Goal: Check status: Check status

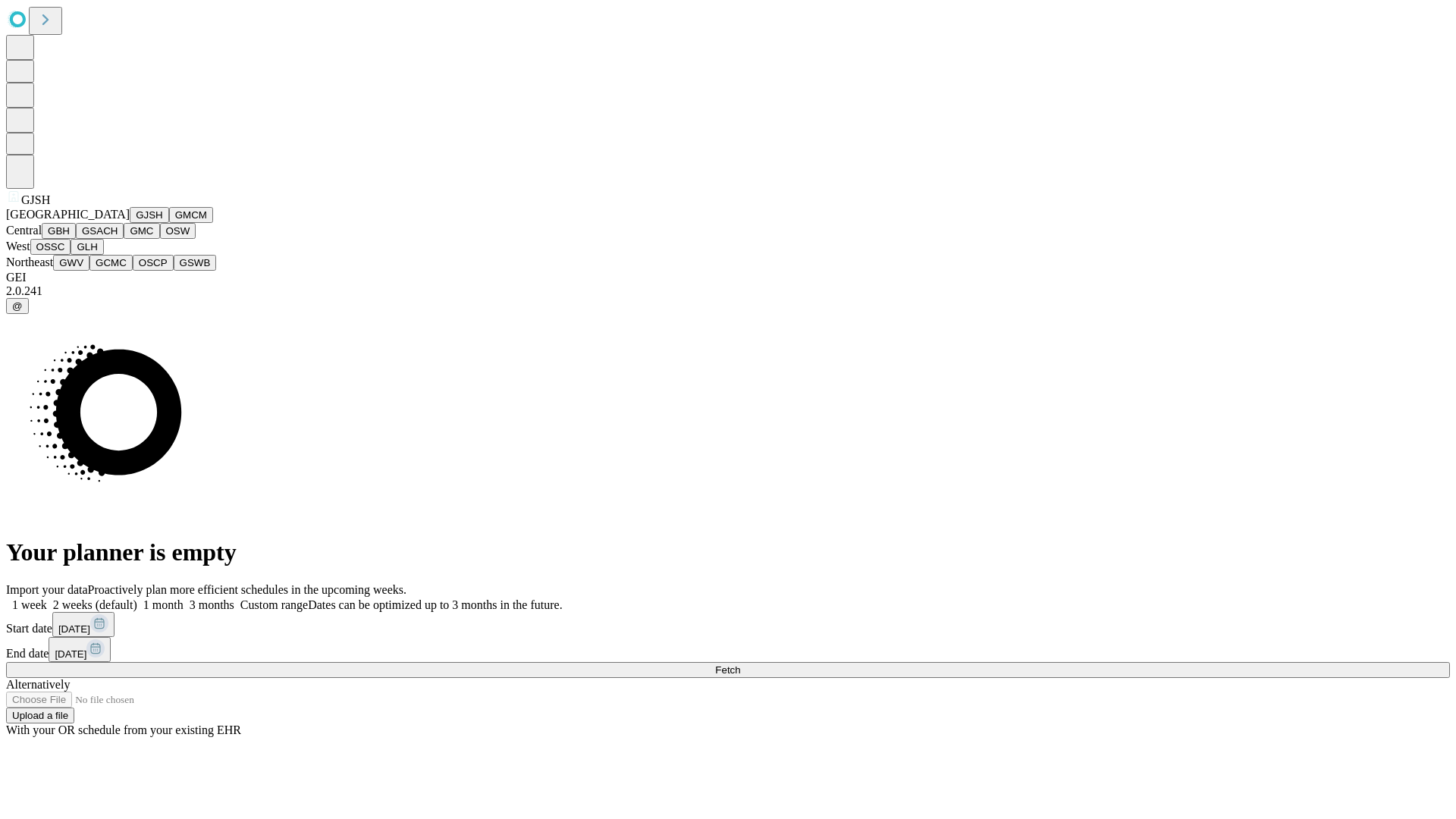
click at [130, 223] on button "GJSH" at bounding box center [149, 214] width 39 height 16
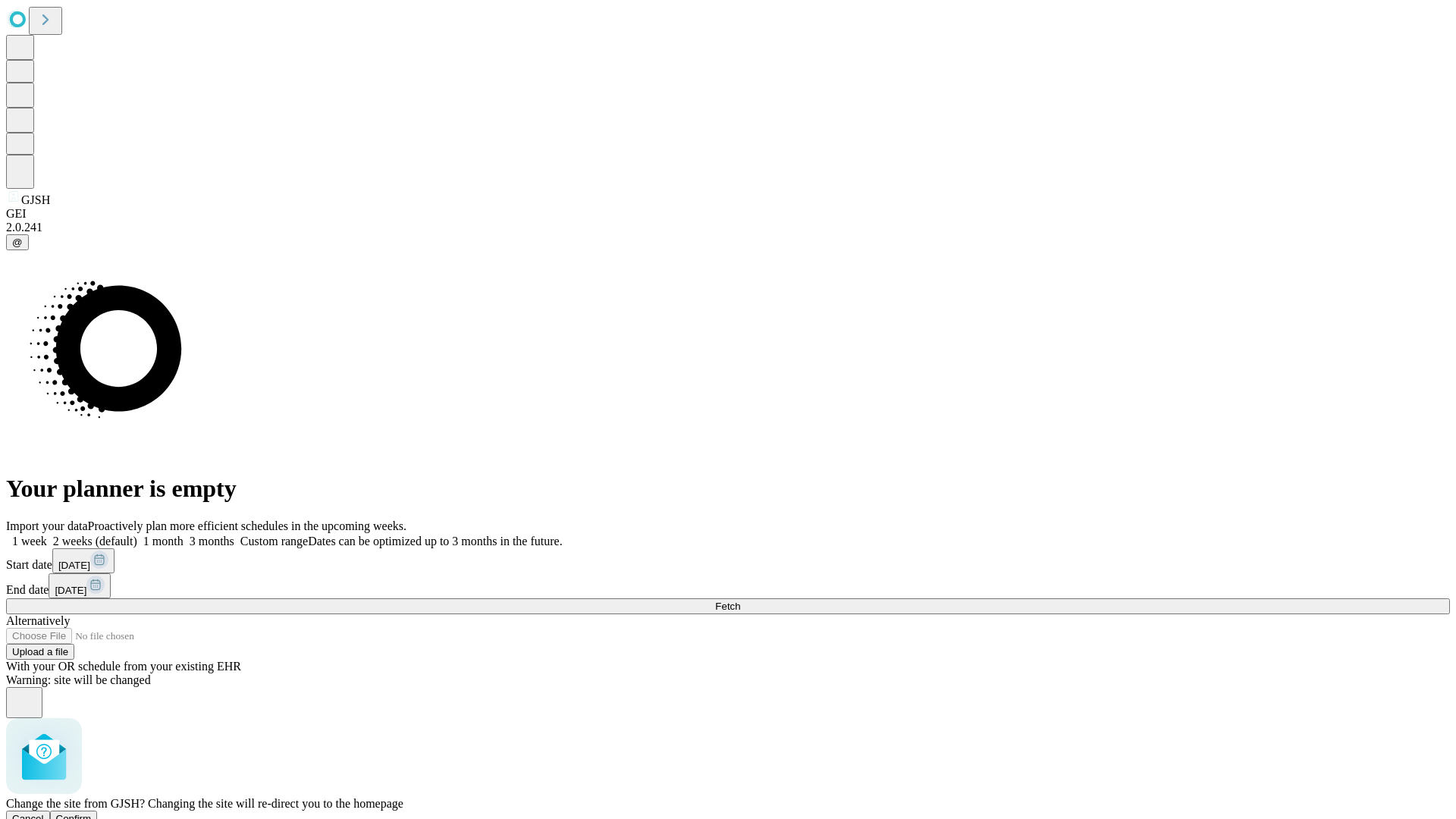
click at [92, 813] on span "Confirm" at bounding box center [74, 818] width 36 height 12
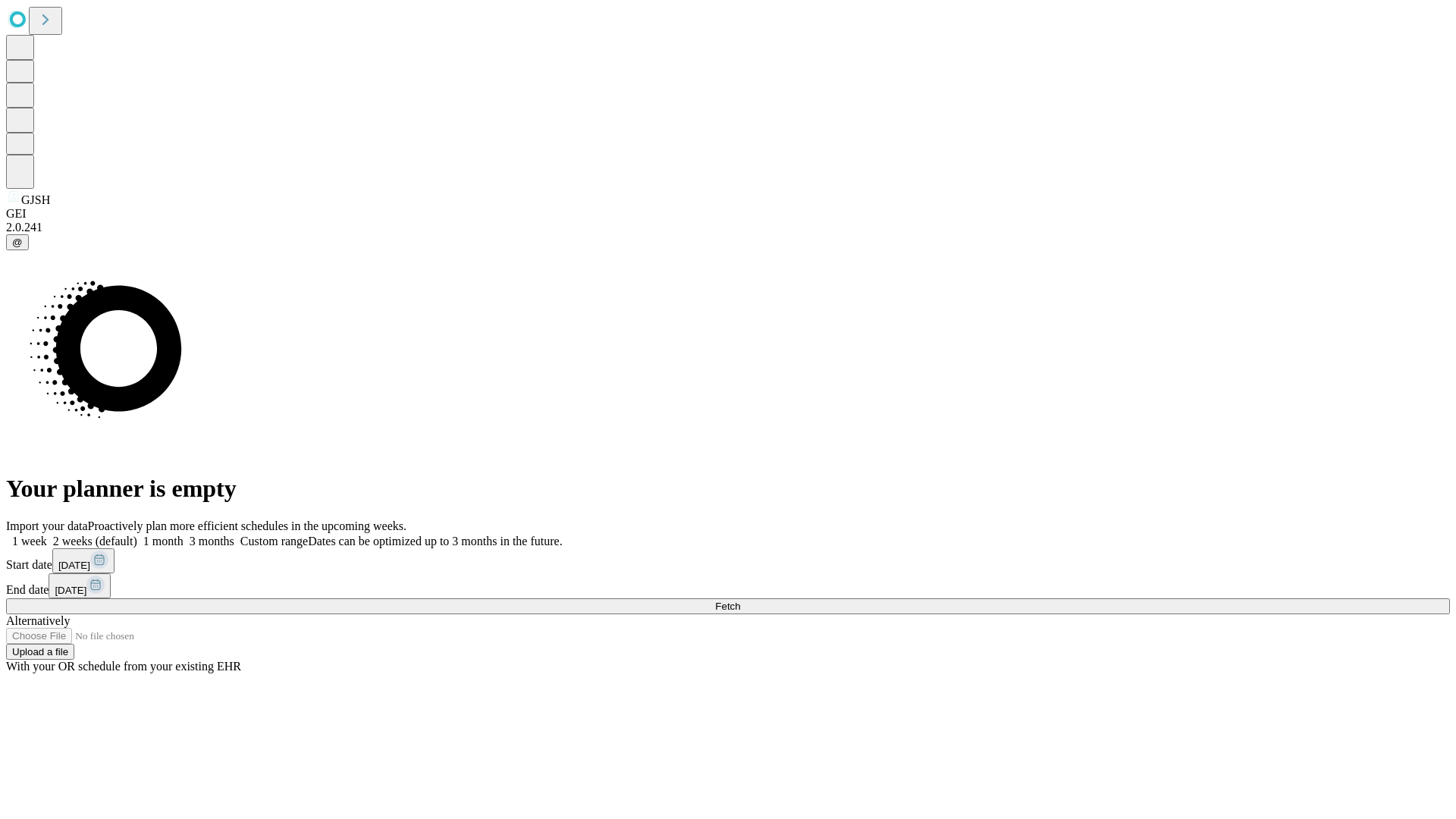
click at [137, 535] on label "2 weeks (default)" at bounding box center [92, 541] width 91 height 13
click at [740, 601] on span "Fetch" at bounding box center [728, 606] width 25 height 12
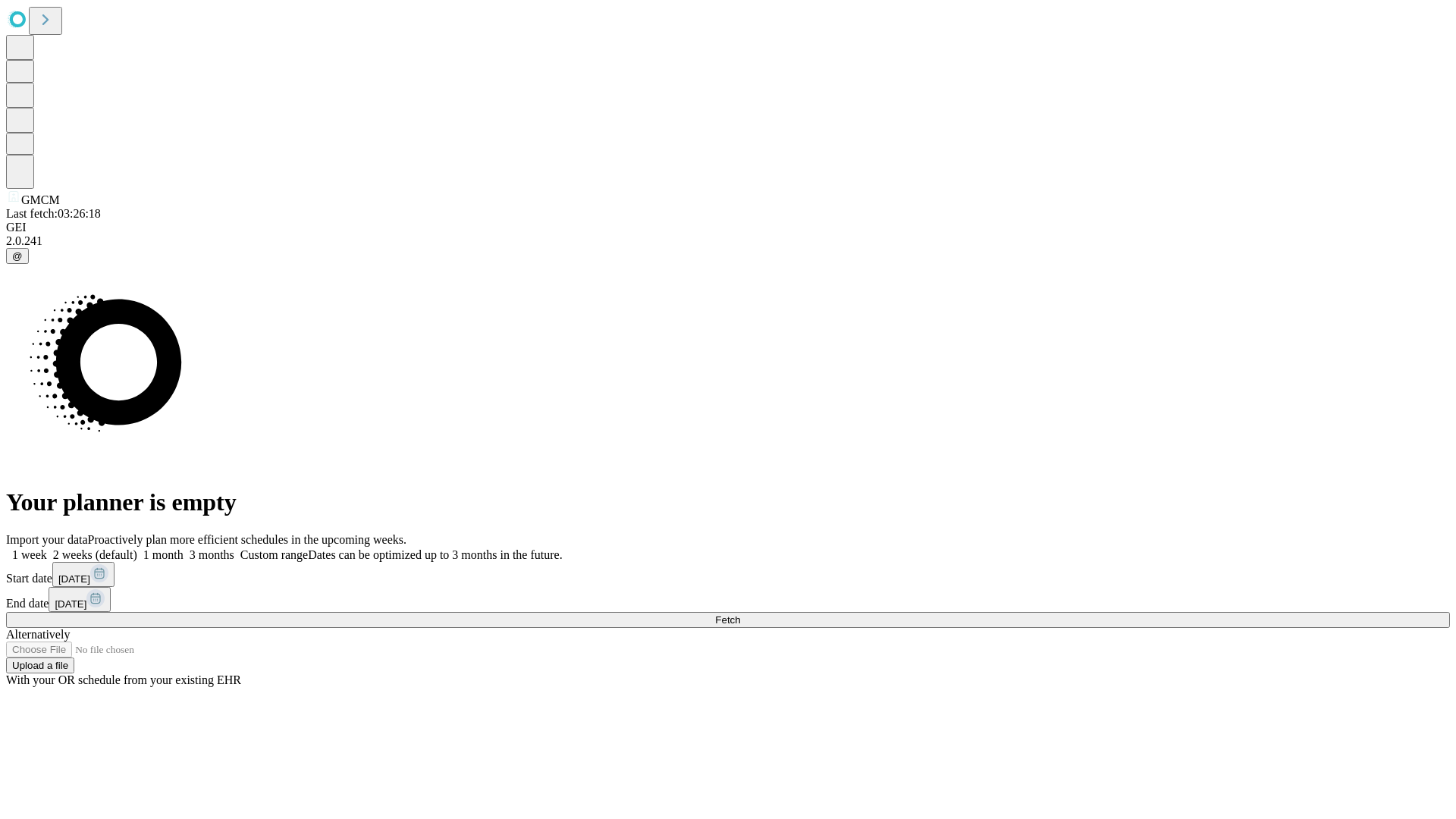
click at [137, 548] on label "2 weeks (default)" at bounding box center [92, 554] width 91 height 13
click at [740, 615] on span "Fetch" at bounding box center [728, 620] width 25 height 12
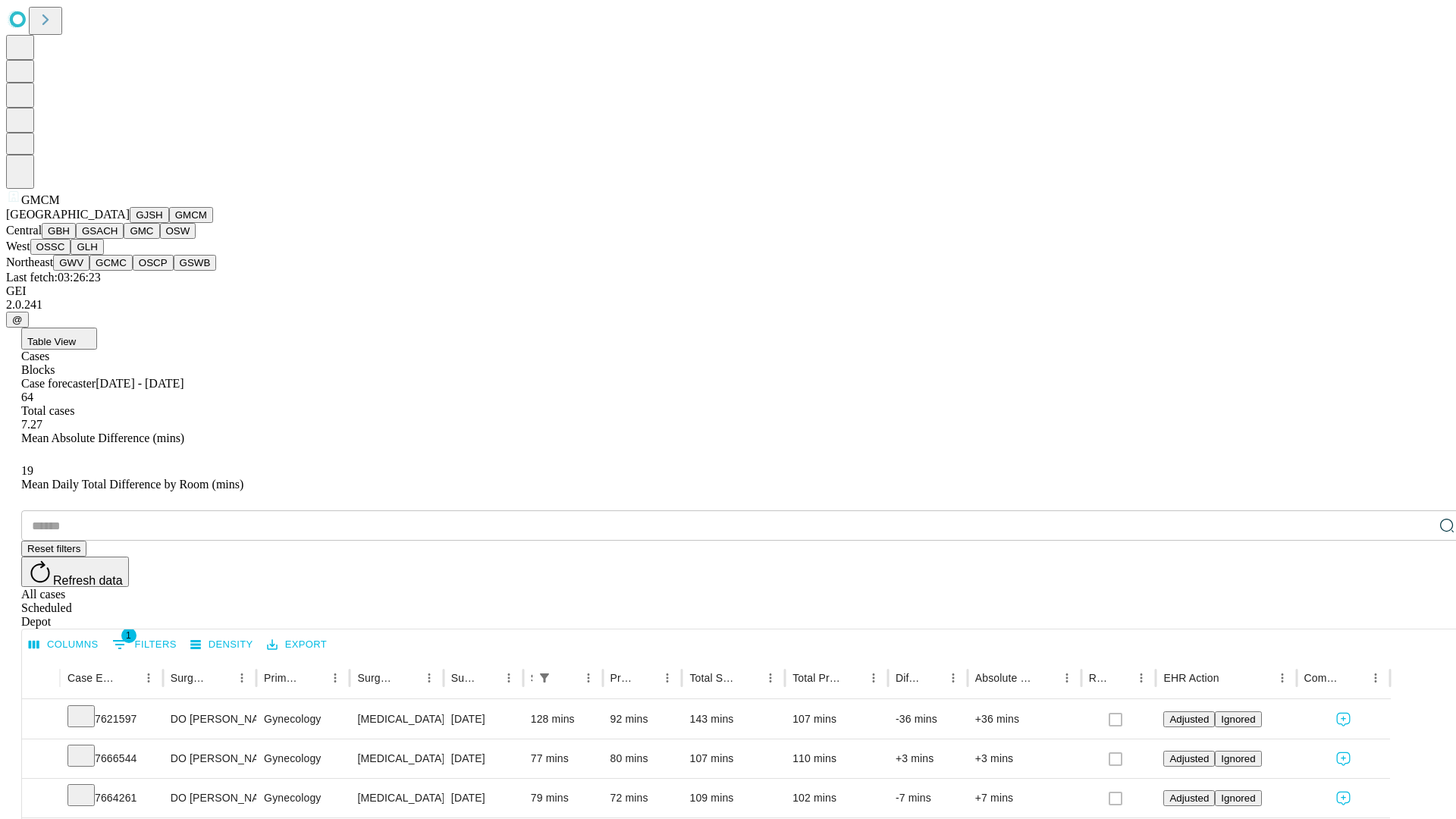
click at [76, 239] on button "GBH" at bounding box center [59, 231] width 34 height 16
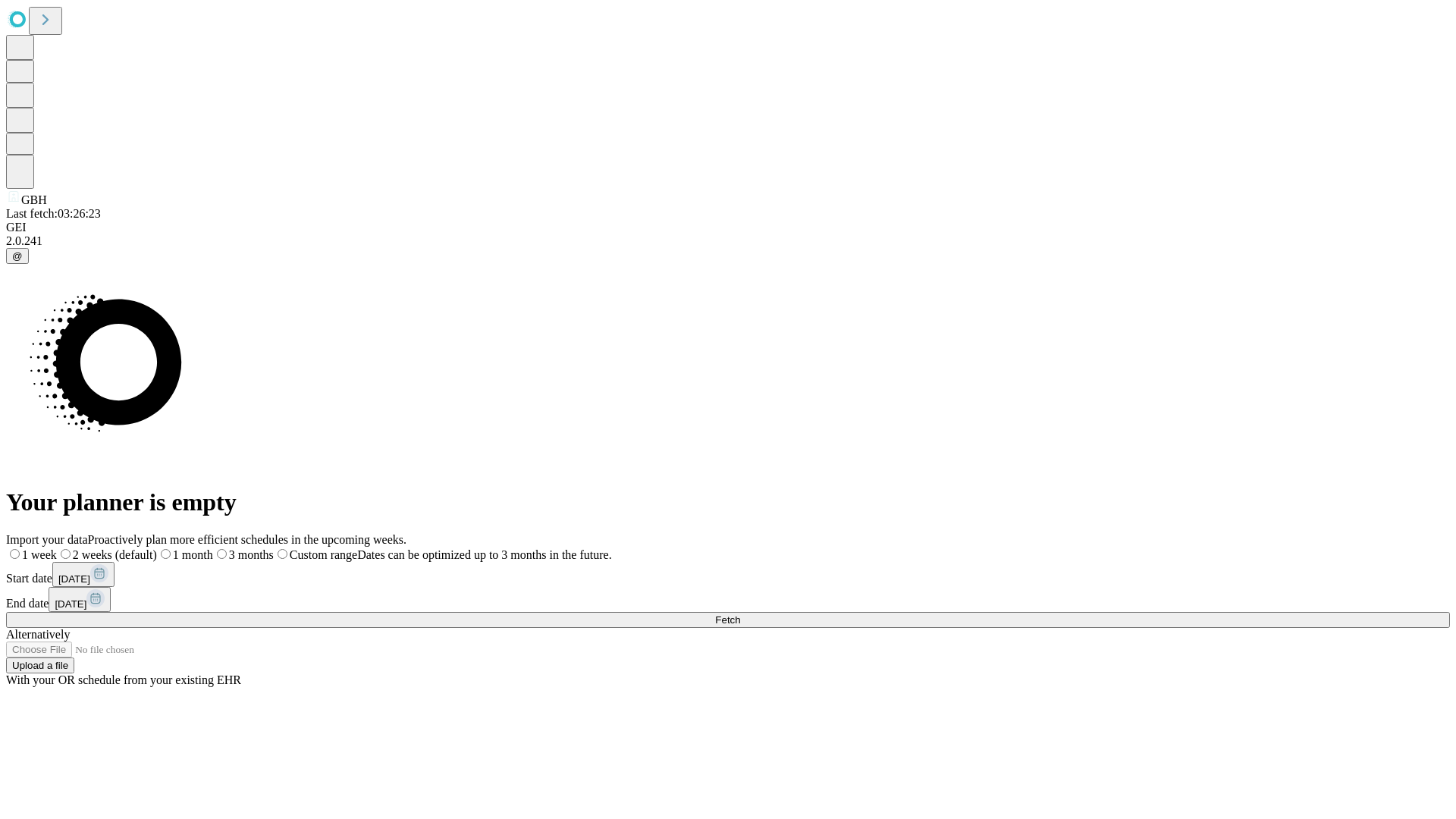
click at [157, 548] on label "2 weeks (default)" at bounding box center [106, 554] width 100 height 13
click at [740, 615] on span "Fetch" at bounding box center [728, 620] width 25 height 12
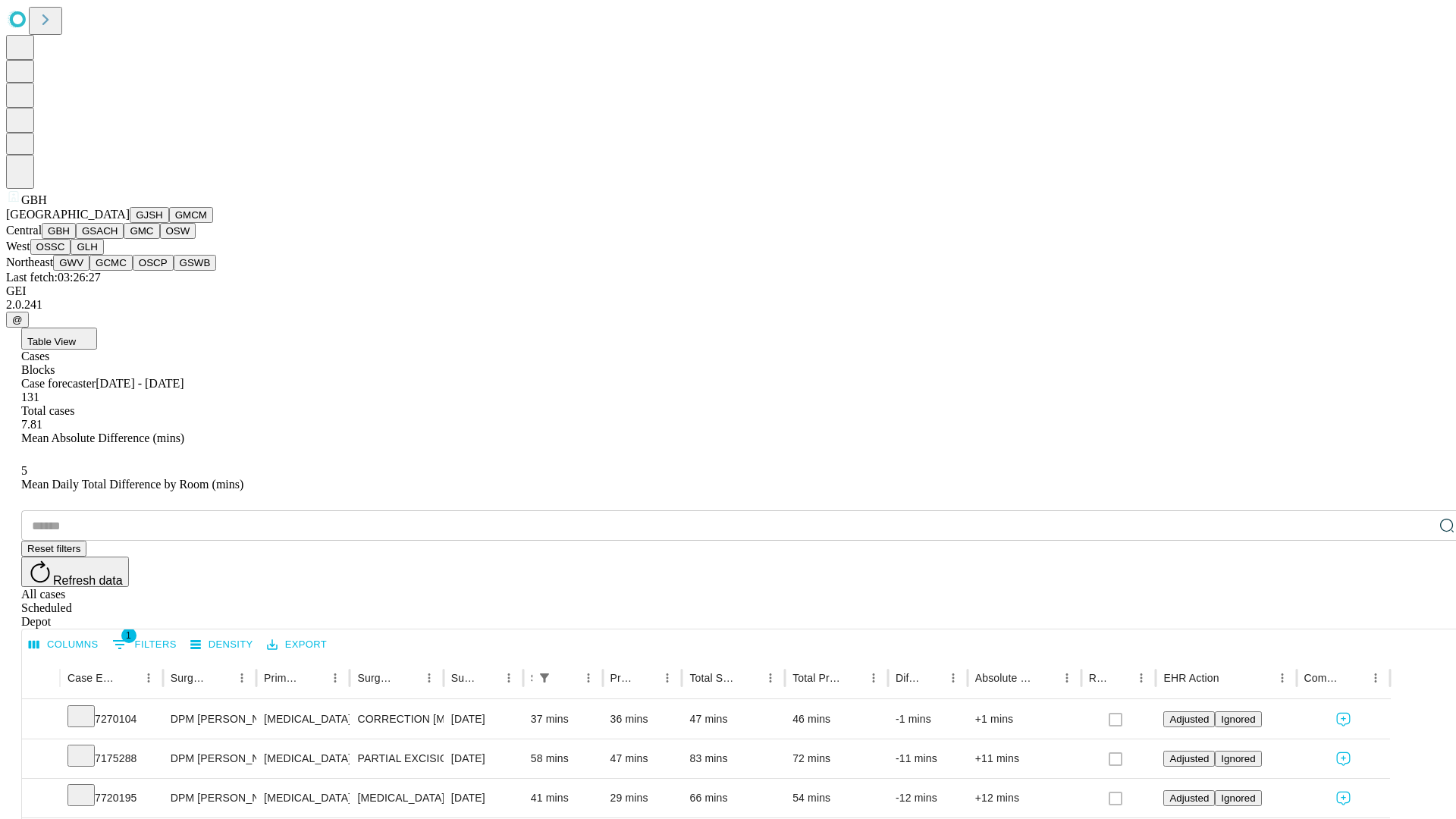
click at [118, 239] on button "GSACH" at bounding box center [100, 231] width 48 height 16
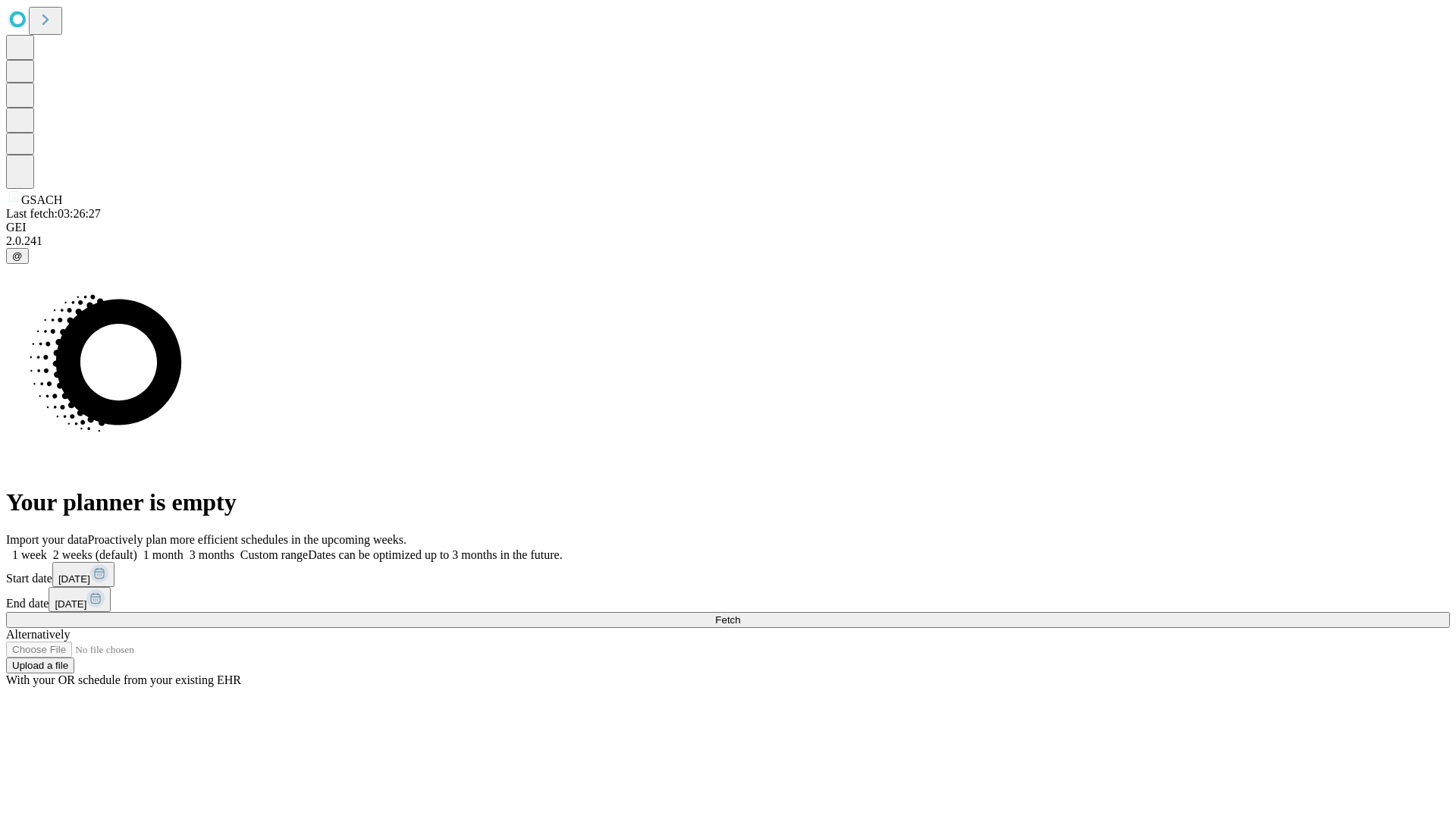
click at [137, 548] on label "2 weeks (default)" at bounding box center [92, 554] width 91 height 13
click at [740, 615] on span "Fetch" at bounding box center [728, 620] width 25 height 12
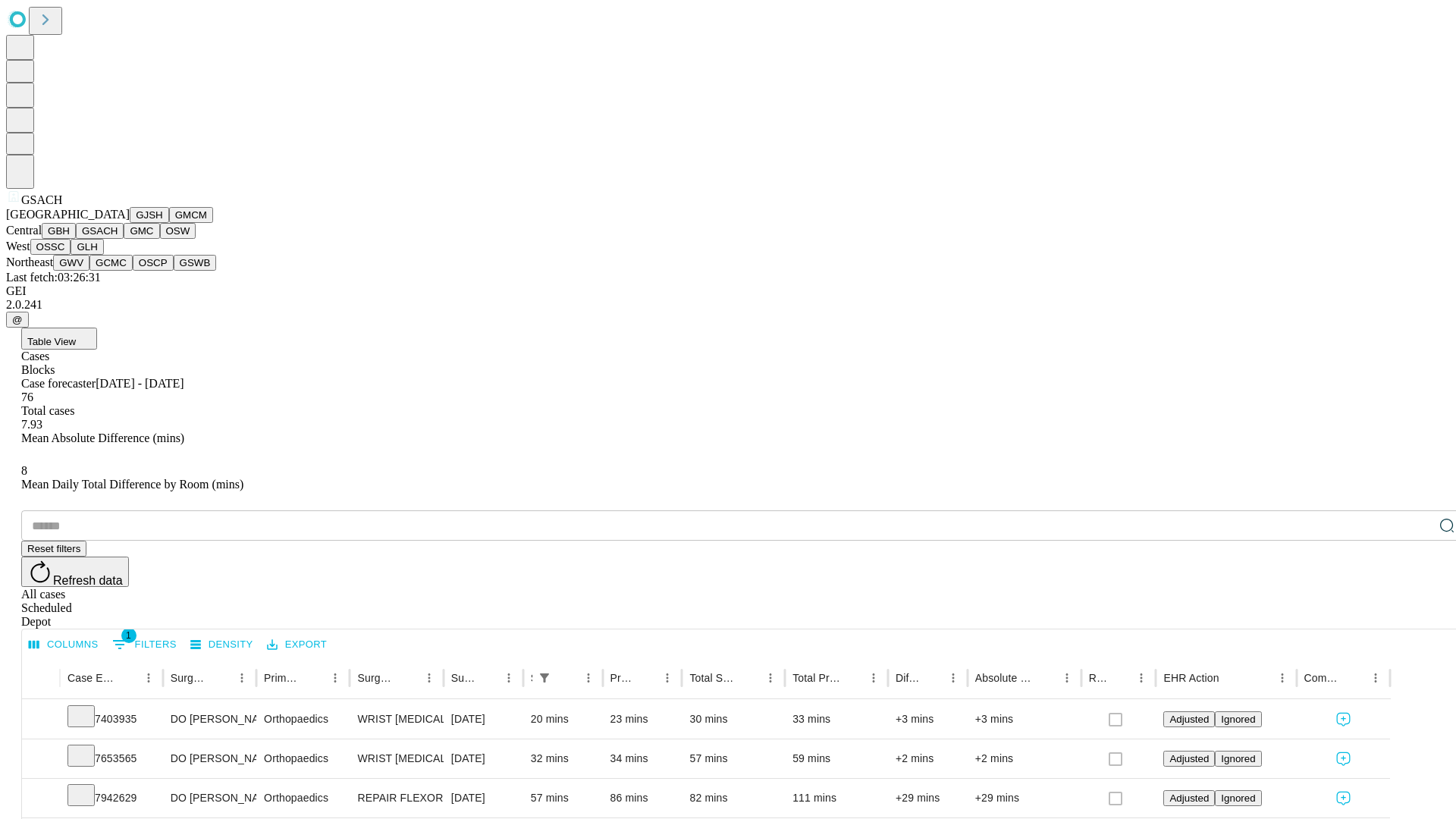
click at [124, 239] on button "GMC" at bounding box center [142, 231] width 36 height 16
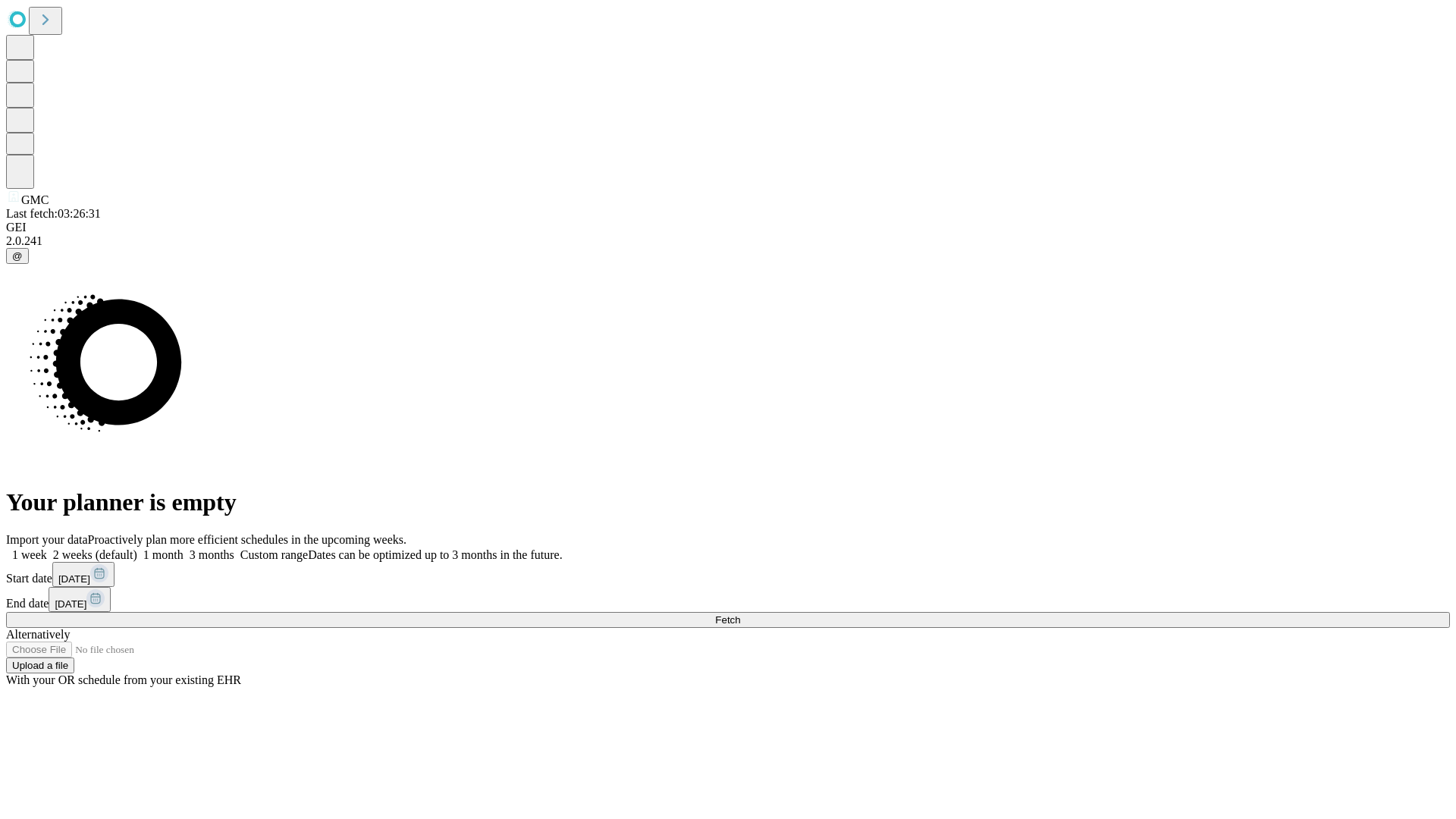
click at [137, 548] on label "2 weeks (default)" at bounding box center [92, 554] width 91 height 13
click at [740, 615] on span "Fetch" at bounding box center [728, 620] width 25 height 12
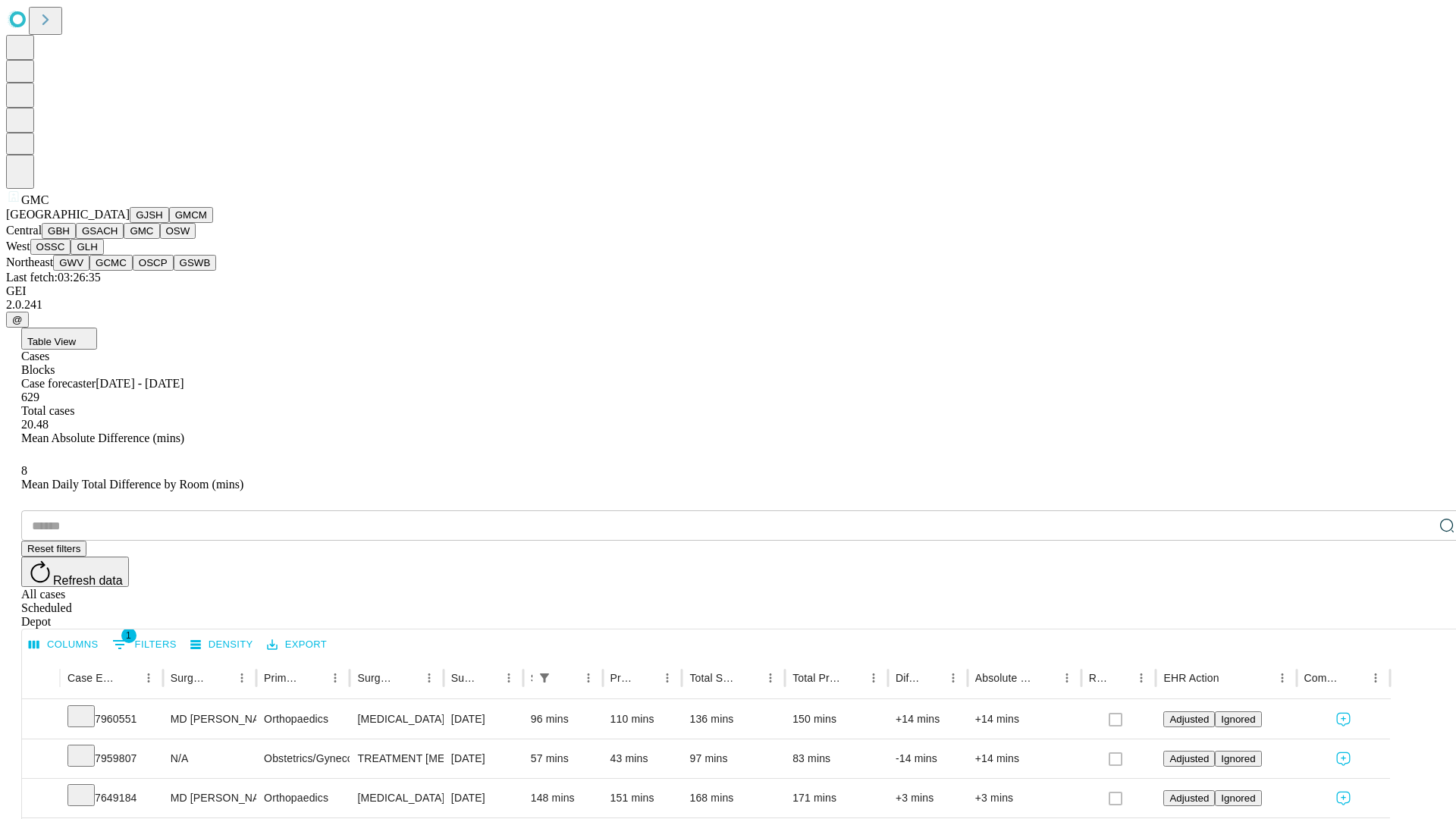
click at [160, 239] on button "OSW" at bounding box center [178, 231] width 36 height 16
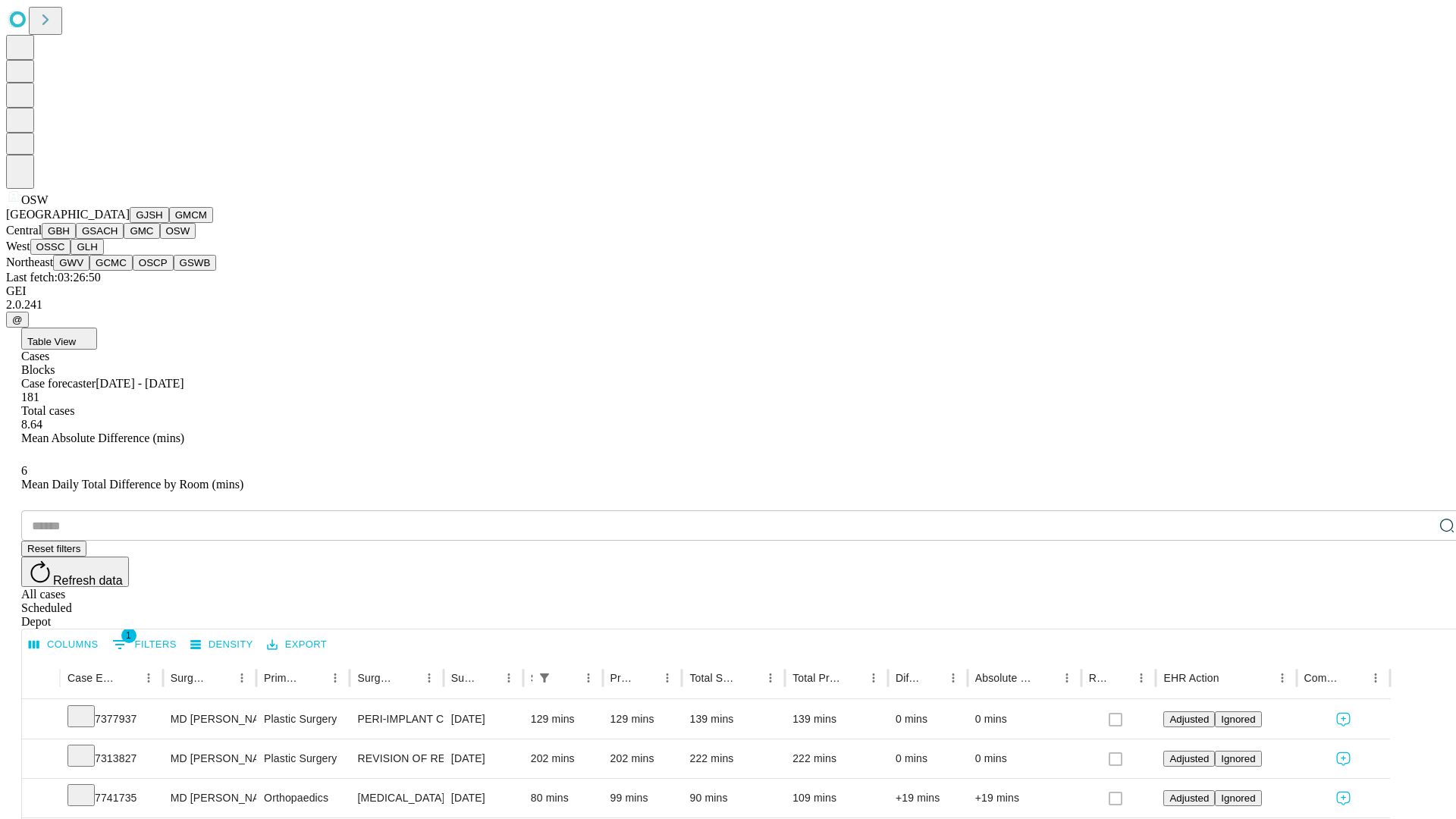
click at [71, 255] on button "OSSC" at bounding box center [50, 247] width 41 height 16
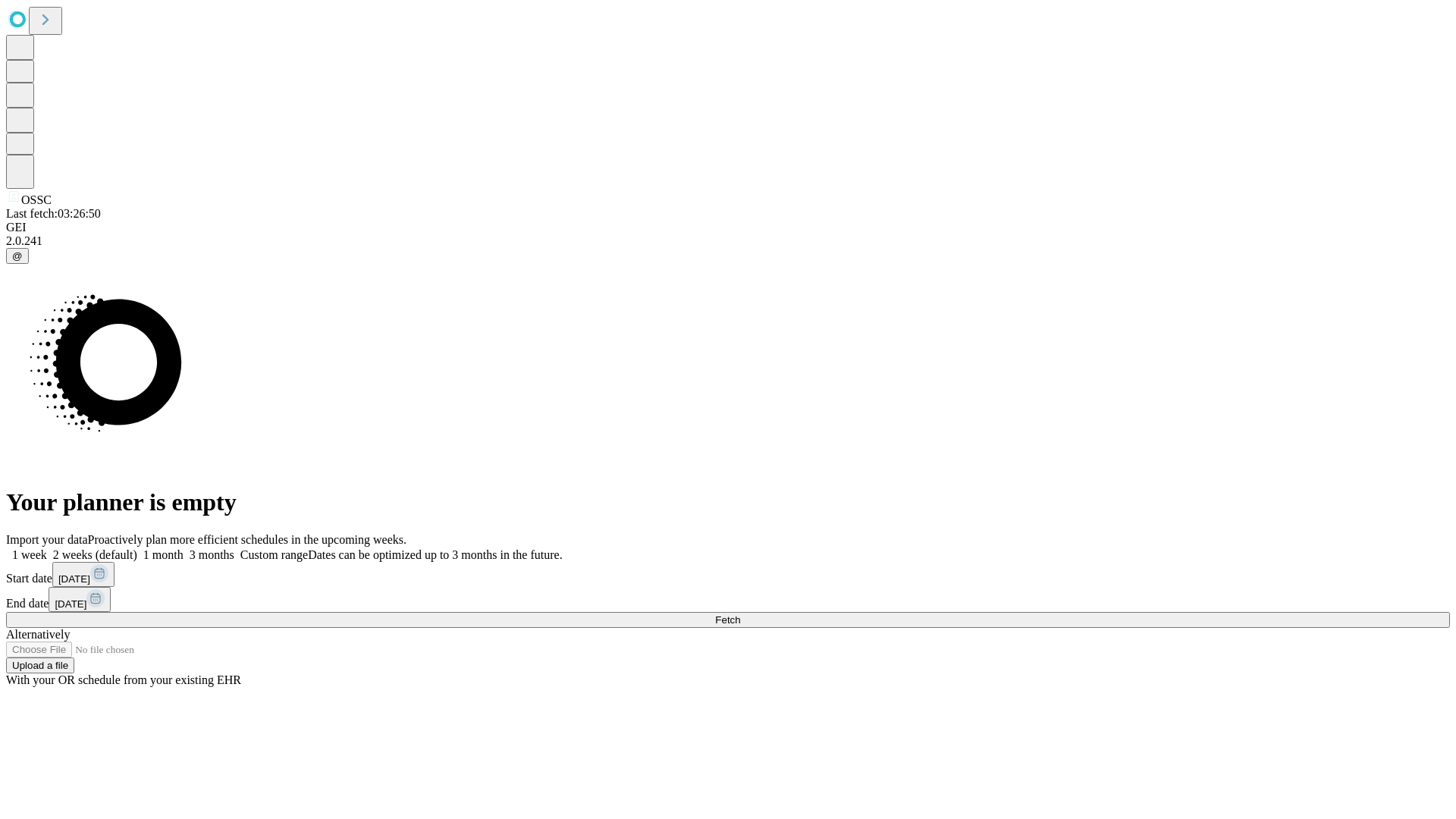
click at [137, 548] on label "2 weeks (default)" at bounding box center [92, 554] width 91 height 13
click at [740, 615] on span "Fetch" at bounding box center [728, 620] width 25 height 12
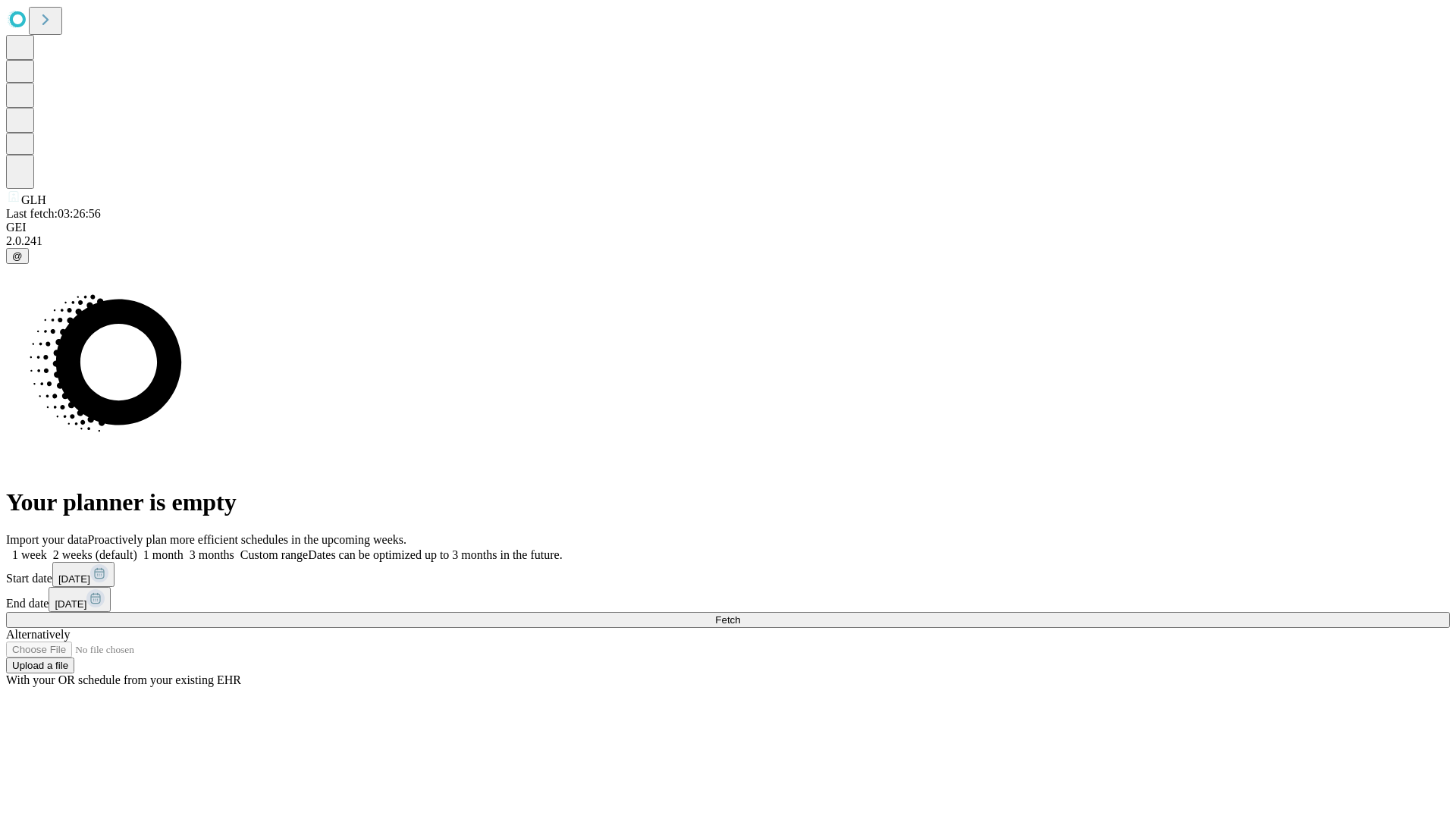
click at [137, 548] on label "2 weeks (default)" at bounding box center [92, 554] width 91 height 13
click at [740, 615] on span "Fetch" at bounding box center [728, 620] width 25 height 12
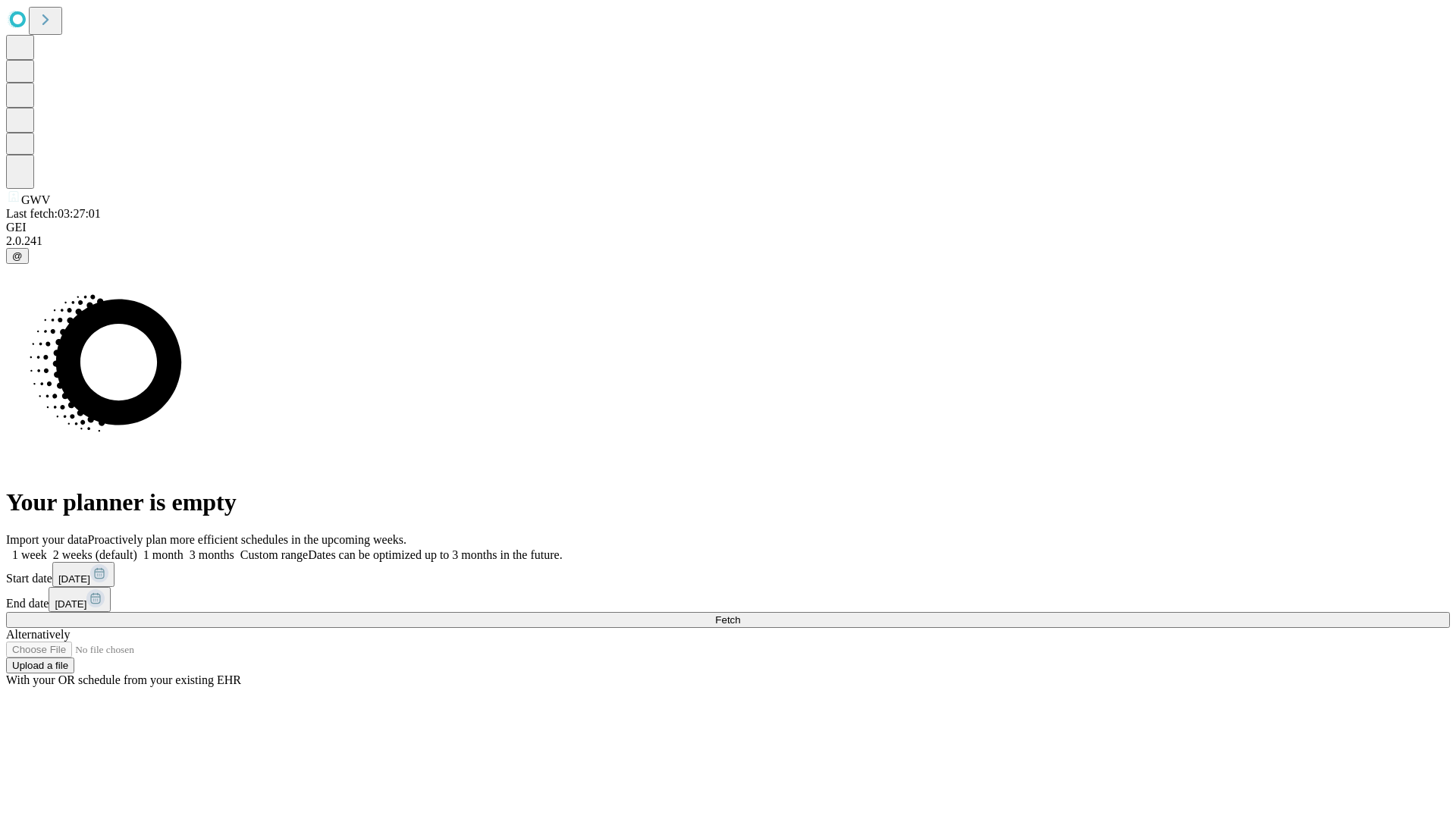
click at [137, 548] on label "2 weeks (default)" at bounding box center [92, 554] width 91 height 13
click at [740, 615] on span "Fetch" at bounding box center [728, 620] width 25 height 12
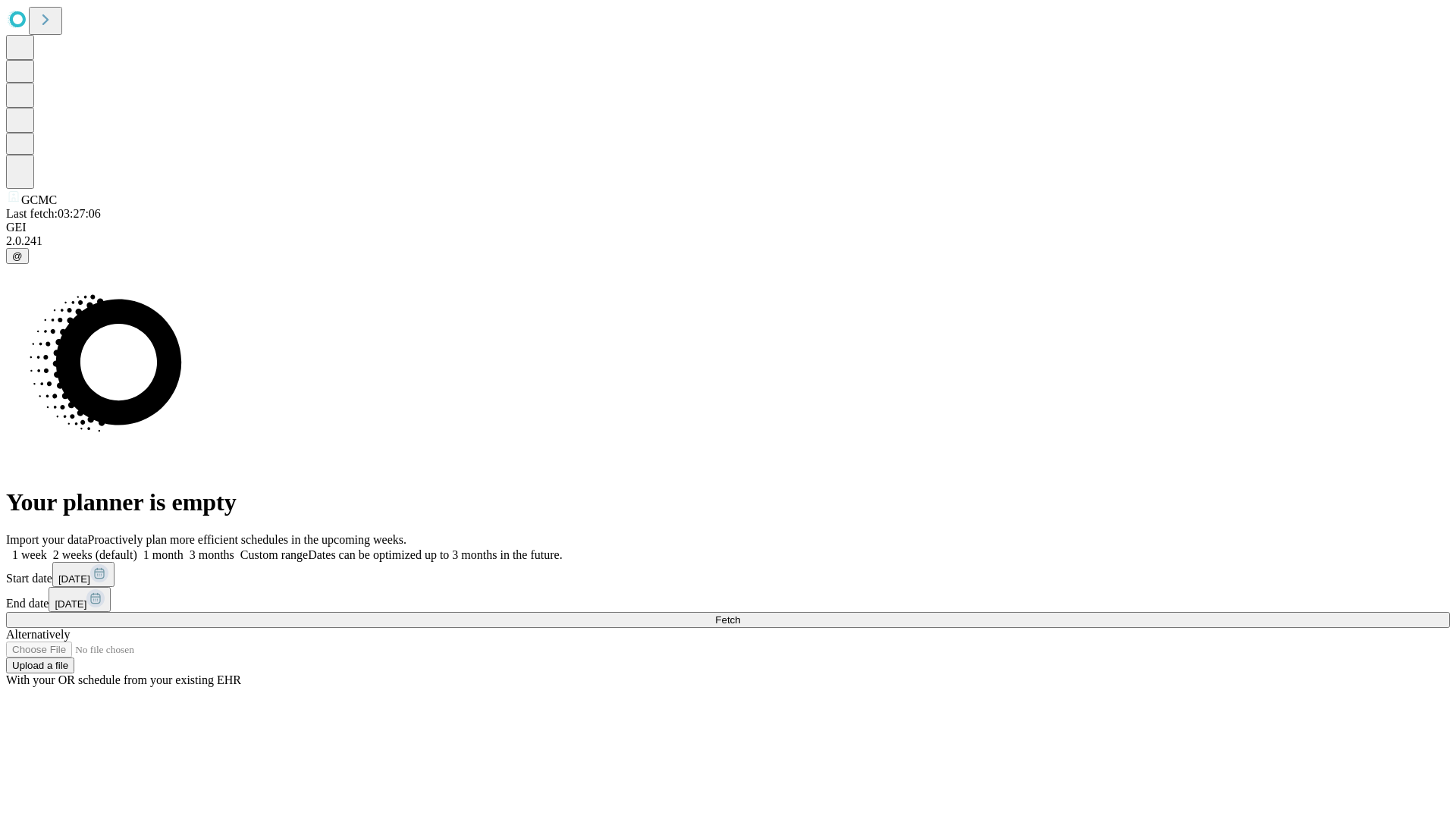
click at [137, 548] on label "2 weeks (default)" at bounding box center [92, 554] width 91 height 13
click at [740, 615] on span "Fetch" at bounding box center [728, 620] width 25 height 12
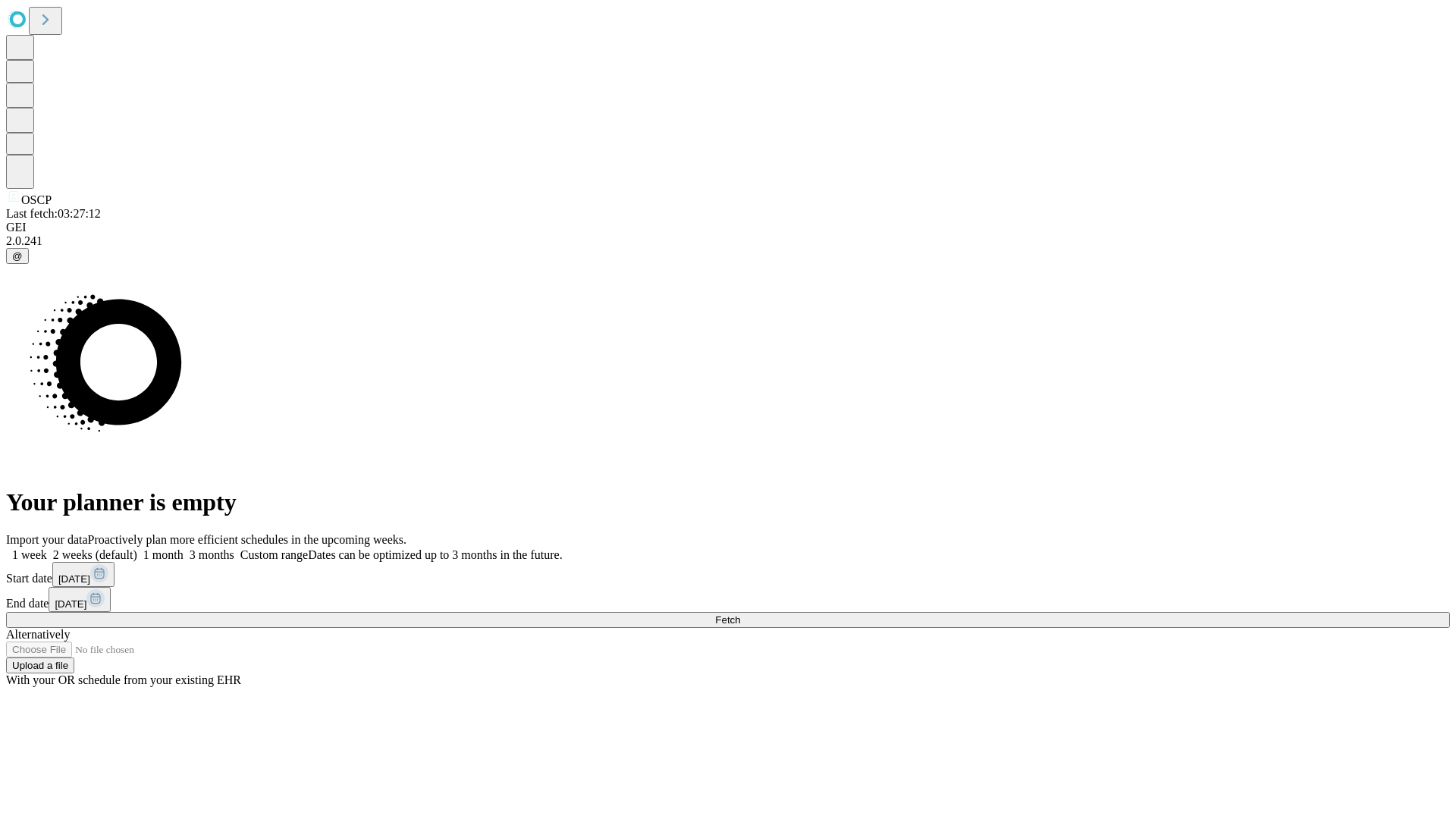
click at [137, 548] on label "2 weeks (default)" at bounding box center [92, 554] width 91 height 13
click at [740, 615] on span "Fetch" at bounding box center [728, 620] width 25 height 12
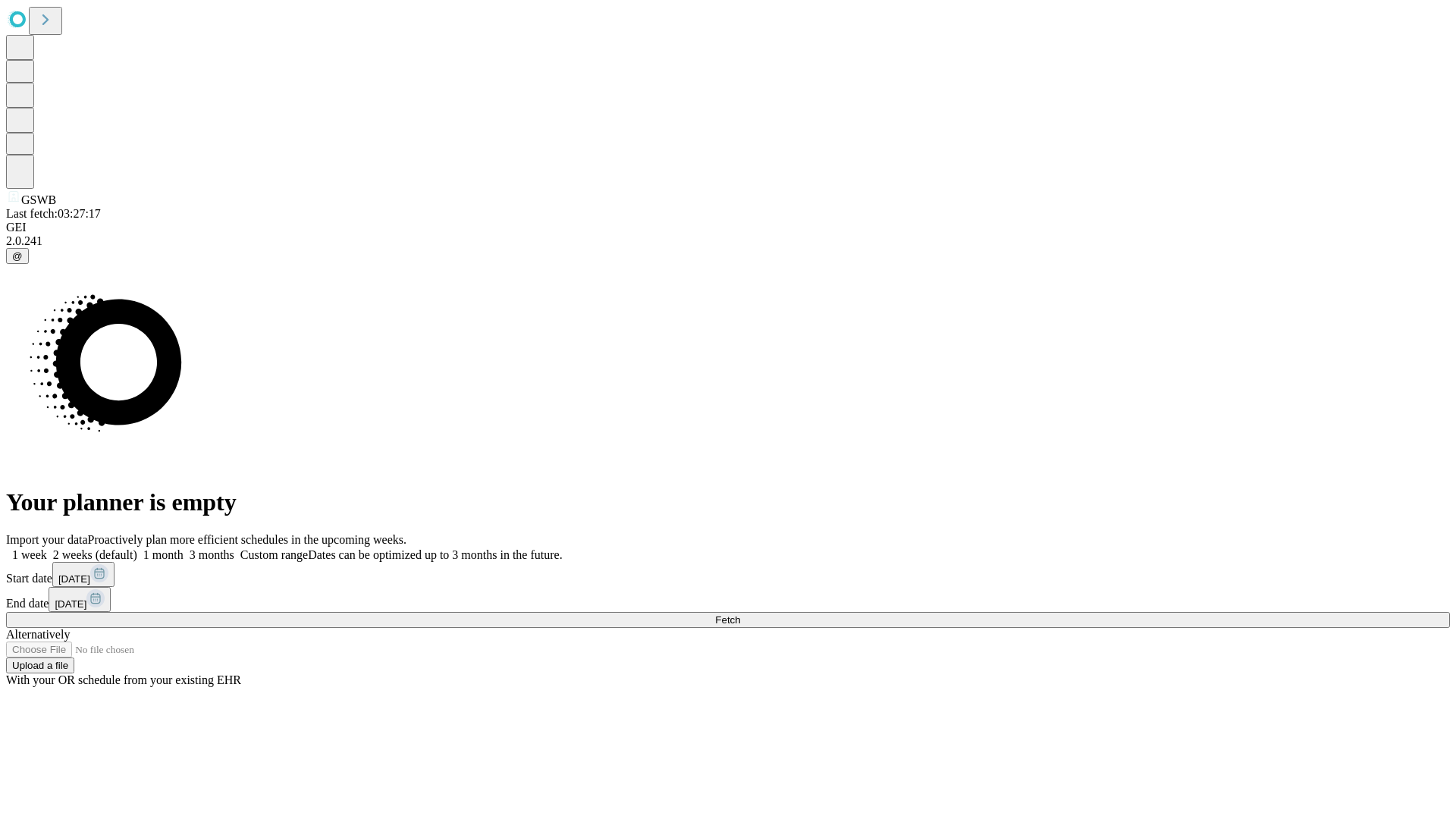
click at [137, 548] on label "2 weeks (default)" at bounding box center [92, 554] width 91 height 13
click at [740, 615] on span "Fetch" at bounding box center [728, 620] width 25 height 12
